Goal: Task Accomplishment & Management: Manage account settings

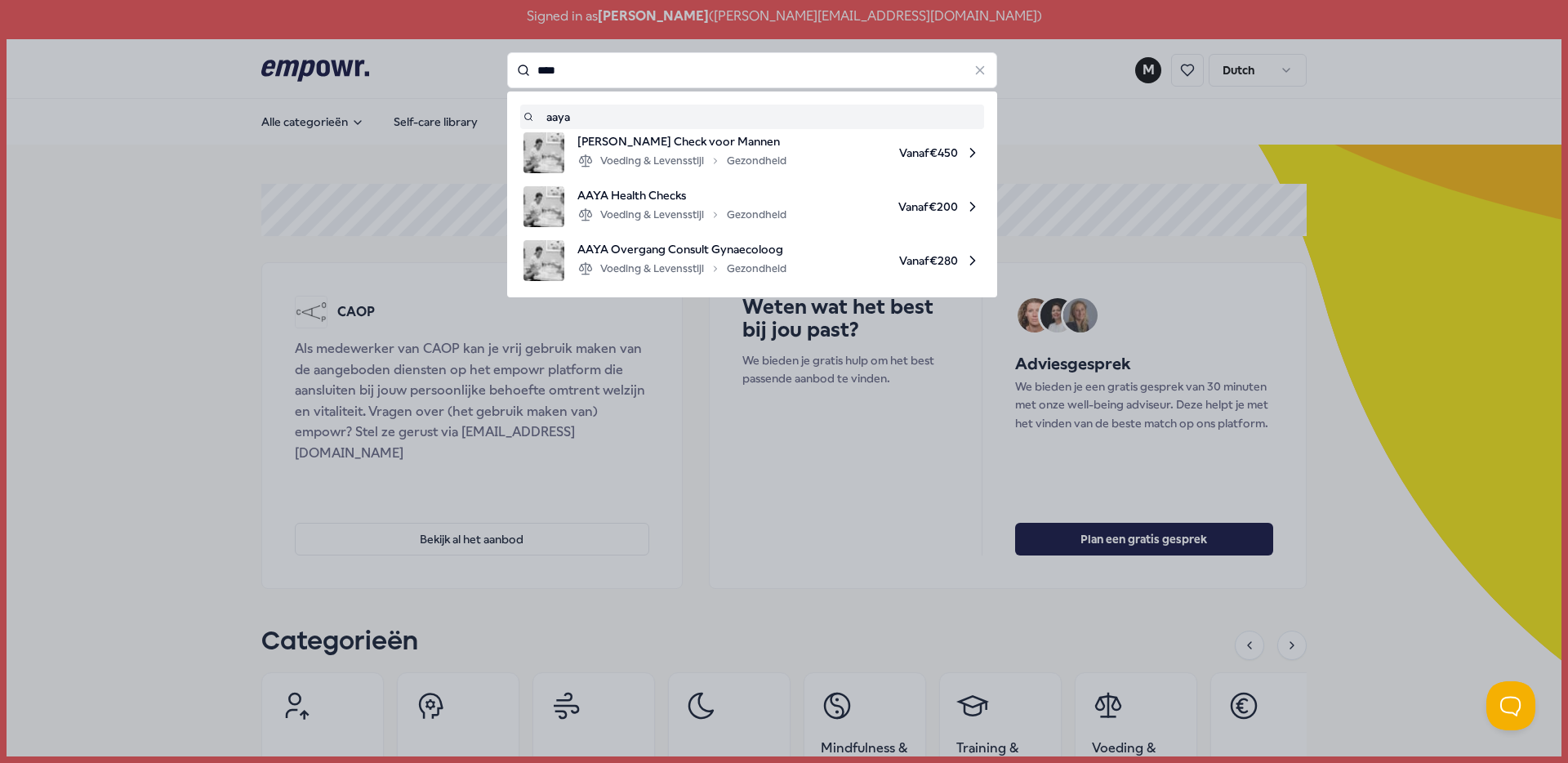
type input "****"
click at [701, 211] on div "Voeding & Levensstijl Gezondheid" at bounding box center [682, 215] width 209 height 20
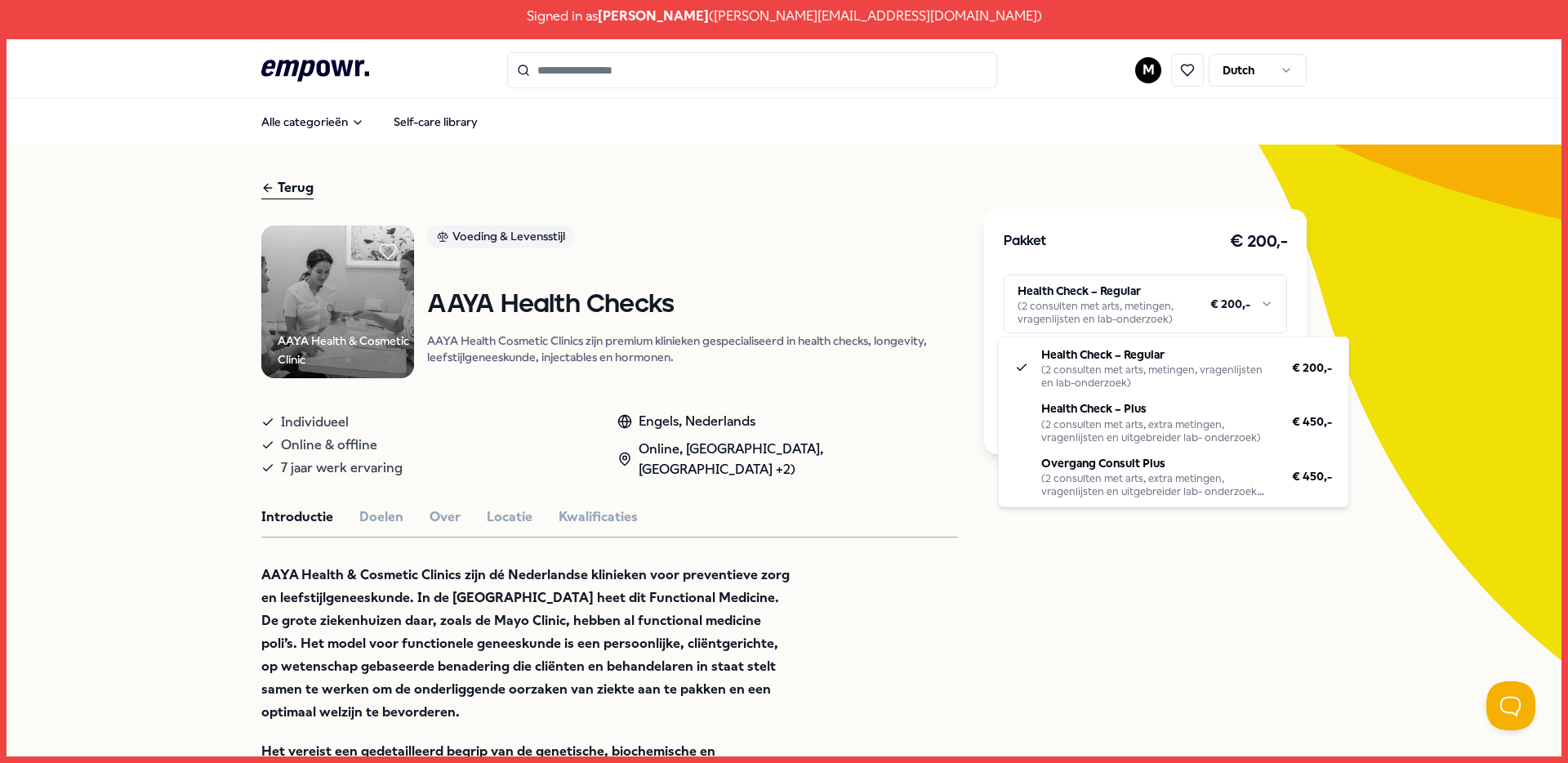
click at [1172, 305] on html "Signed in as [PERSON_NAME] ( [PERSON_NAME][EMAIL_ADDRESS][DOMAIN_NAME] ) .empow…" at bounding box center [784, 381] width 1568 height 763
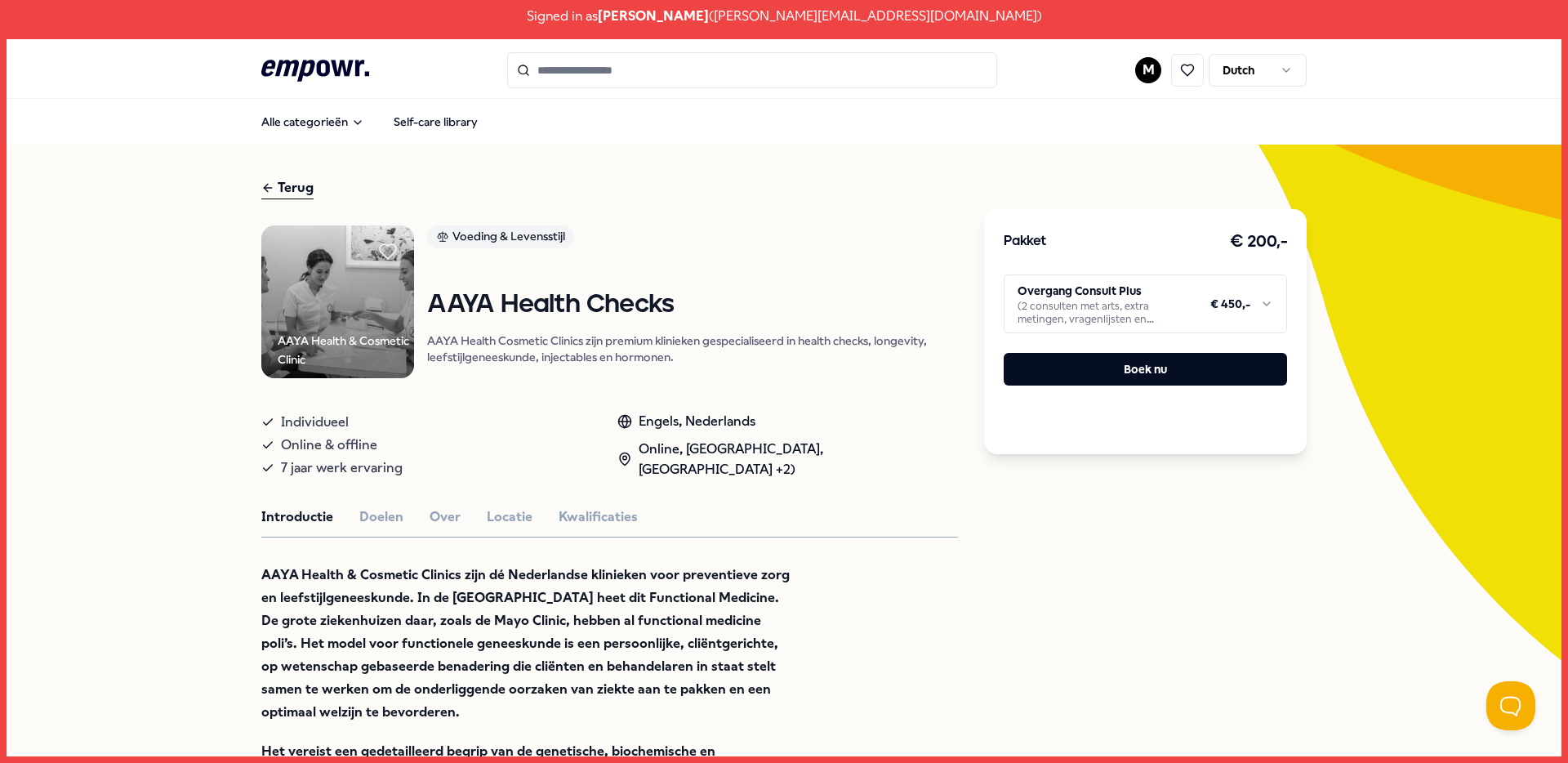
click at [1201, 297] on html "Signed in as [PERSON_NAME] ( [PERSON_NAME][EMAIL_ADDRESS][DOMAIN_NAME] ) .empow…" at bounding box center [784, 381] width 1568 height 763
click at [1139, 64] on html "Signed in as [PERSON_NAME] ( [PERSON_NAME][EMAIL_ADDRESS][DOMAIN_NAME] ) .empow…" at bounding box center [784, 381] width 1568 height 763
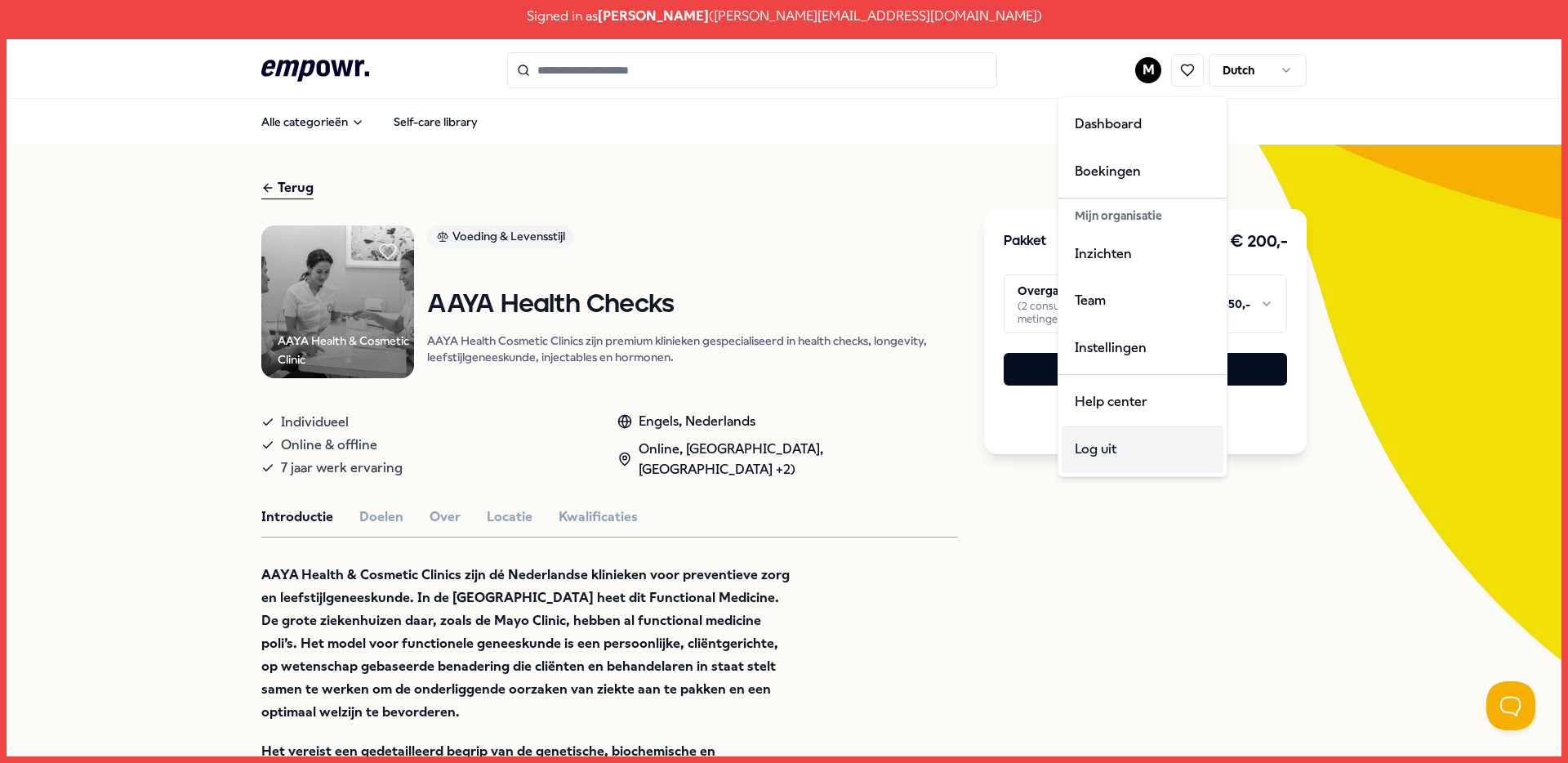
click at [1110, 440] on div "Log uit" at bounding box center [1142, 449] width 162 height 47
